Goal: Navigation & Orientation: Find specific page/section

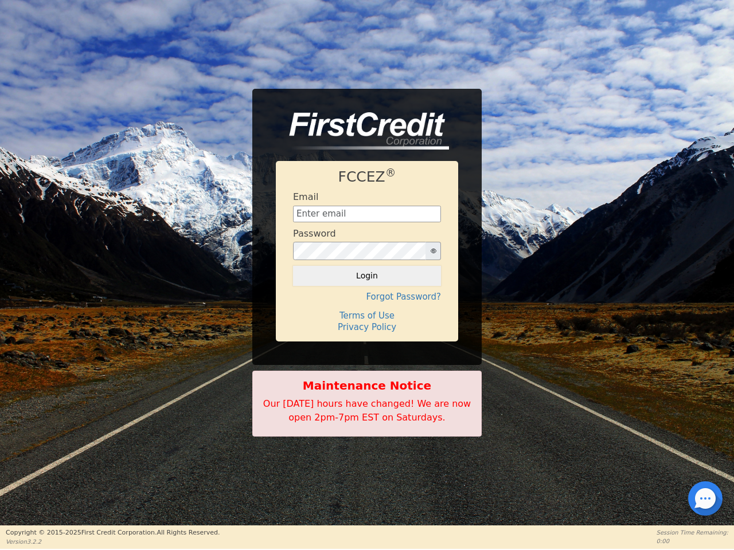
click at [433, 251] on icon "button" at bounding box center [433, 251] width 6 height 5
click at [367, 276] on button "Login" at bounding box center [367, 275] width 148 height 19
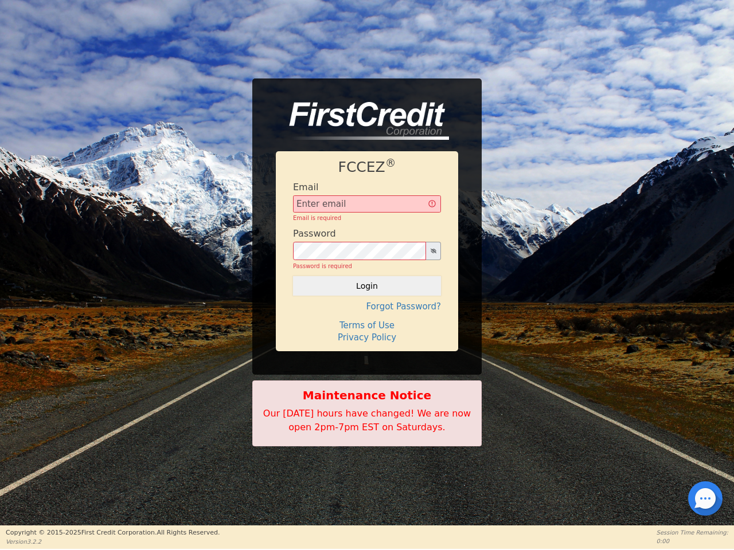
click at [367, 297] on div "FCCEZ ® Email Email is required Password Password is required Login Forgot Pass…" at bounding box center [367, 251] width 182 height 200
click at [367, 316] on div "FCCEZ ® Email Email is required Password Password is required Login Forgot Pass…" at bounding box center [367, 251] width 182 height 200
click at [367, 327] on h4 "Terms of Use" at bounding box center [367, 325] width 148 height 10
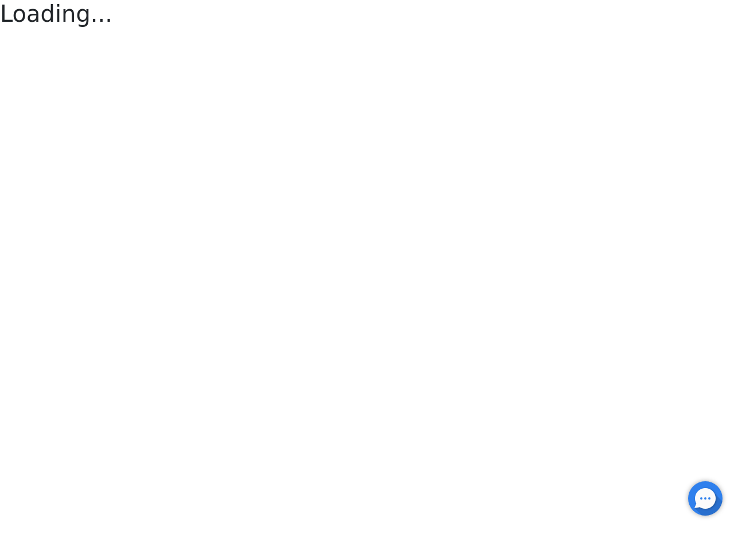
click at [705, 499] on div at bounding box center [705, 499] width 2 height 2
